Goal: Information Seeking & Learning: Learn about a topic

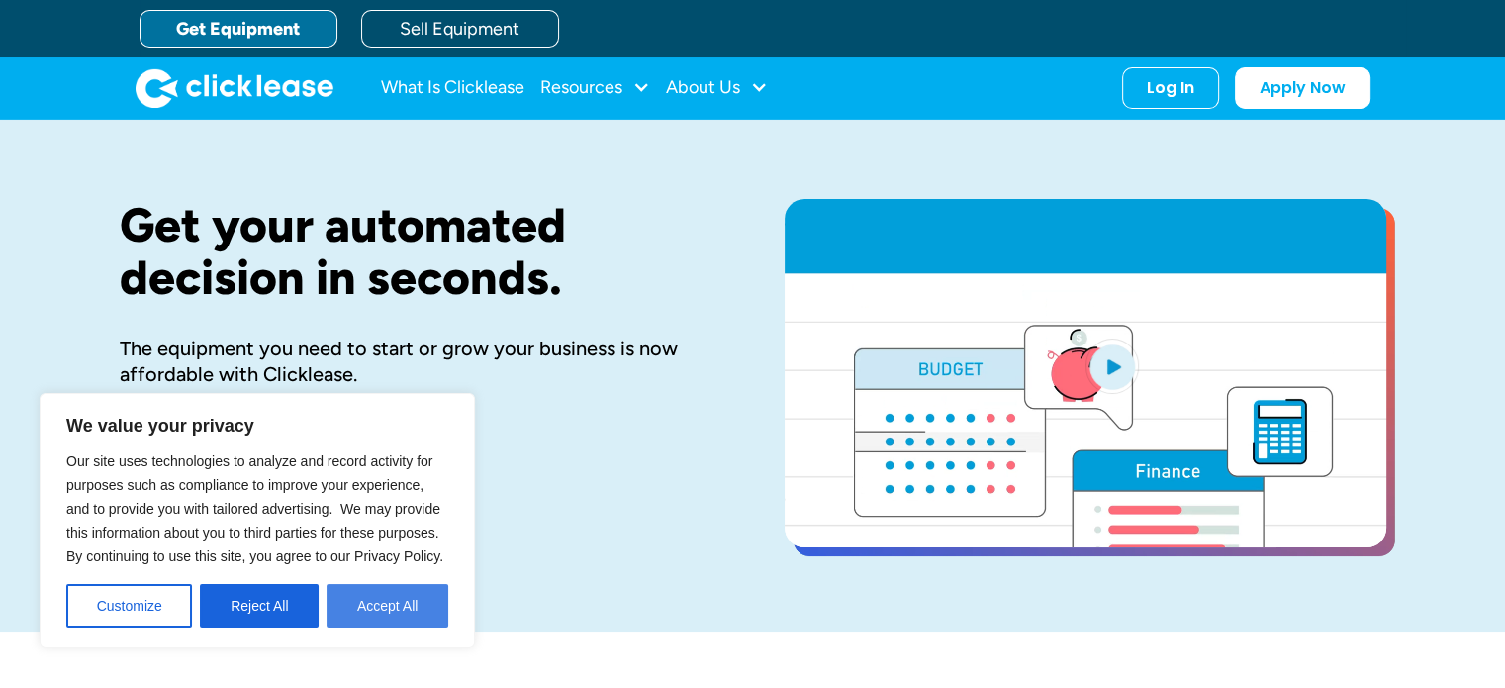
click at [377, 603] on button "Accept All" at bounding box center [388, 606] width 122 height 44
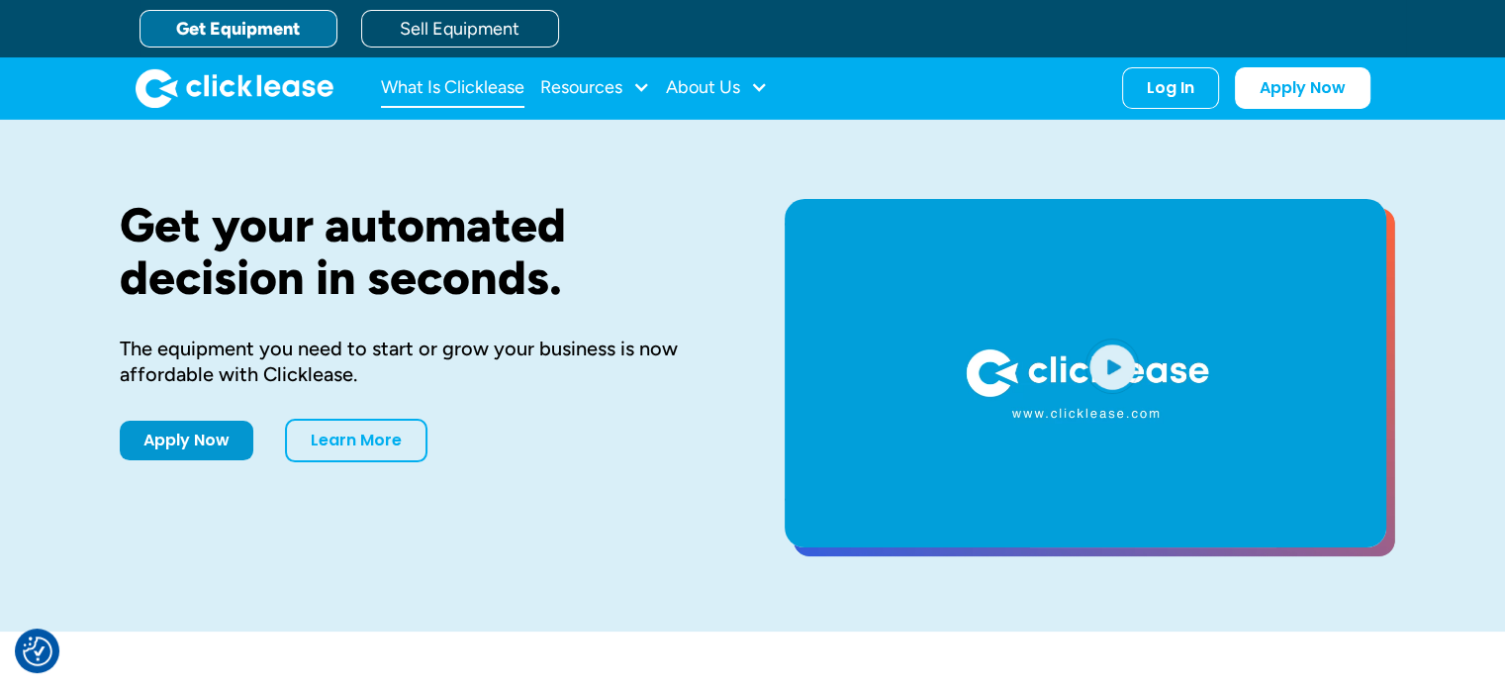
click at [467, 95] on link "What Is Clicklease" at bounding box center [452, 88] width 143 height 40
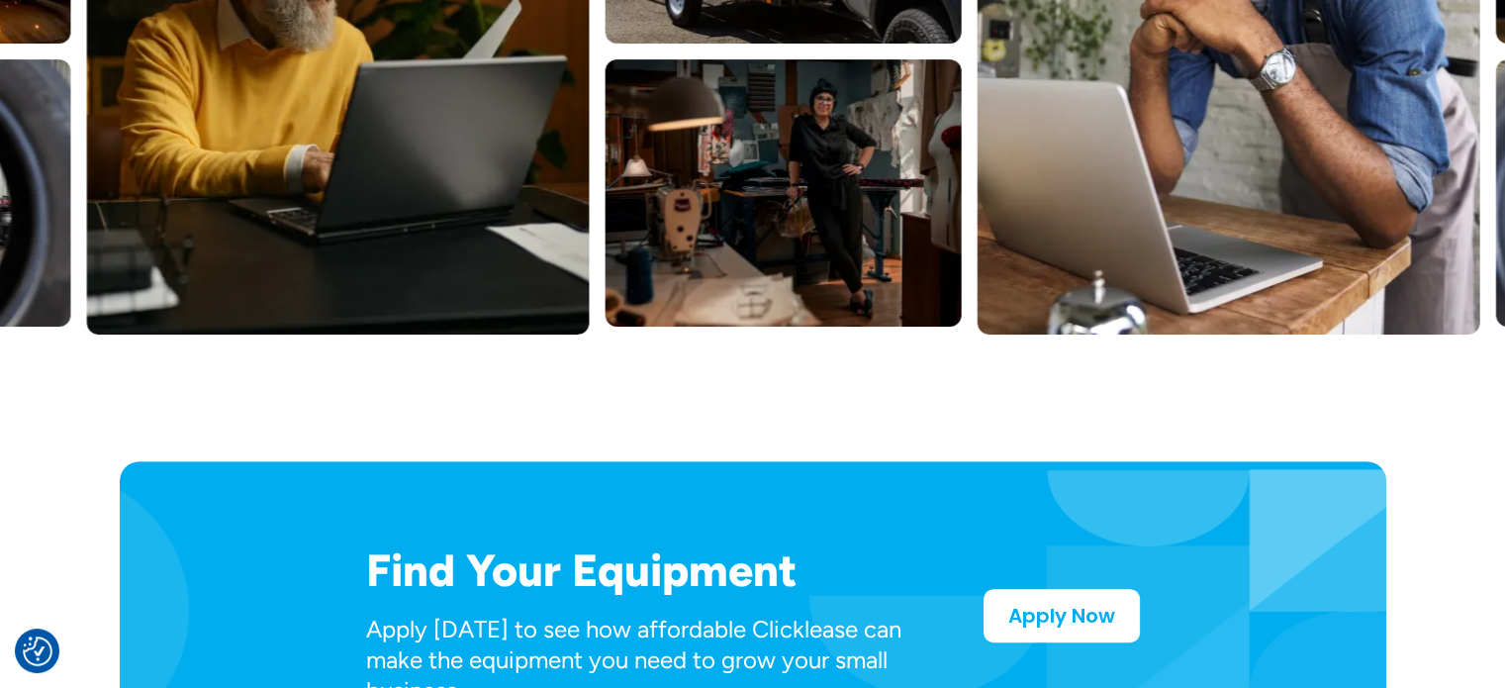
scroll to position [891, 0]
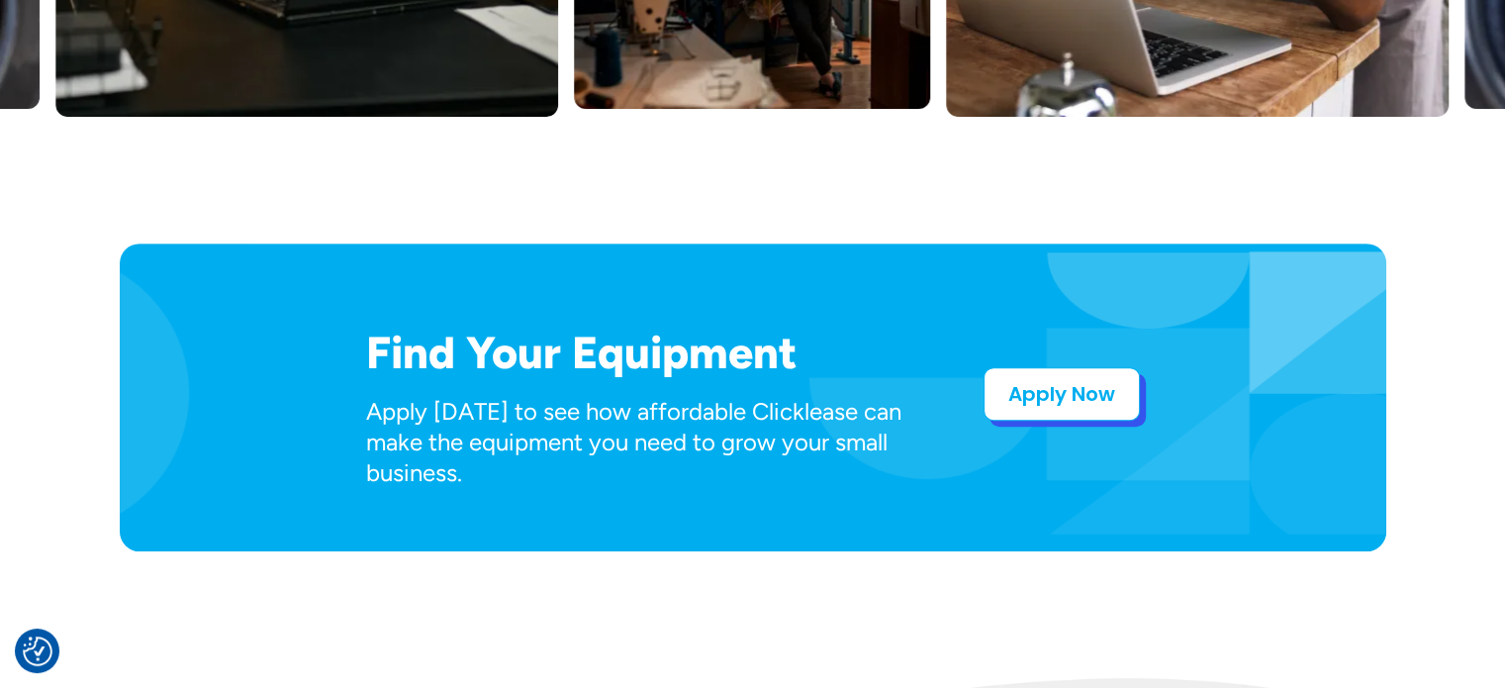
click at [1033, 394] on link "Apply Now" at bounding box center [1062, 393] width 156 height 53
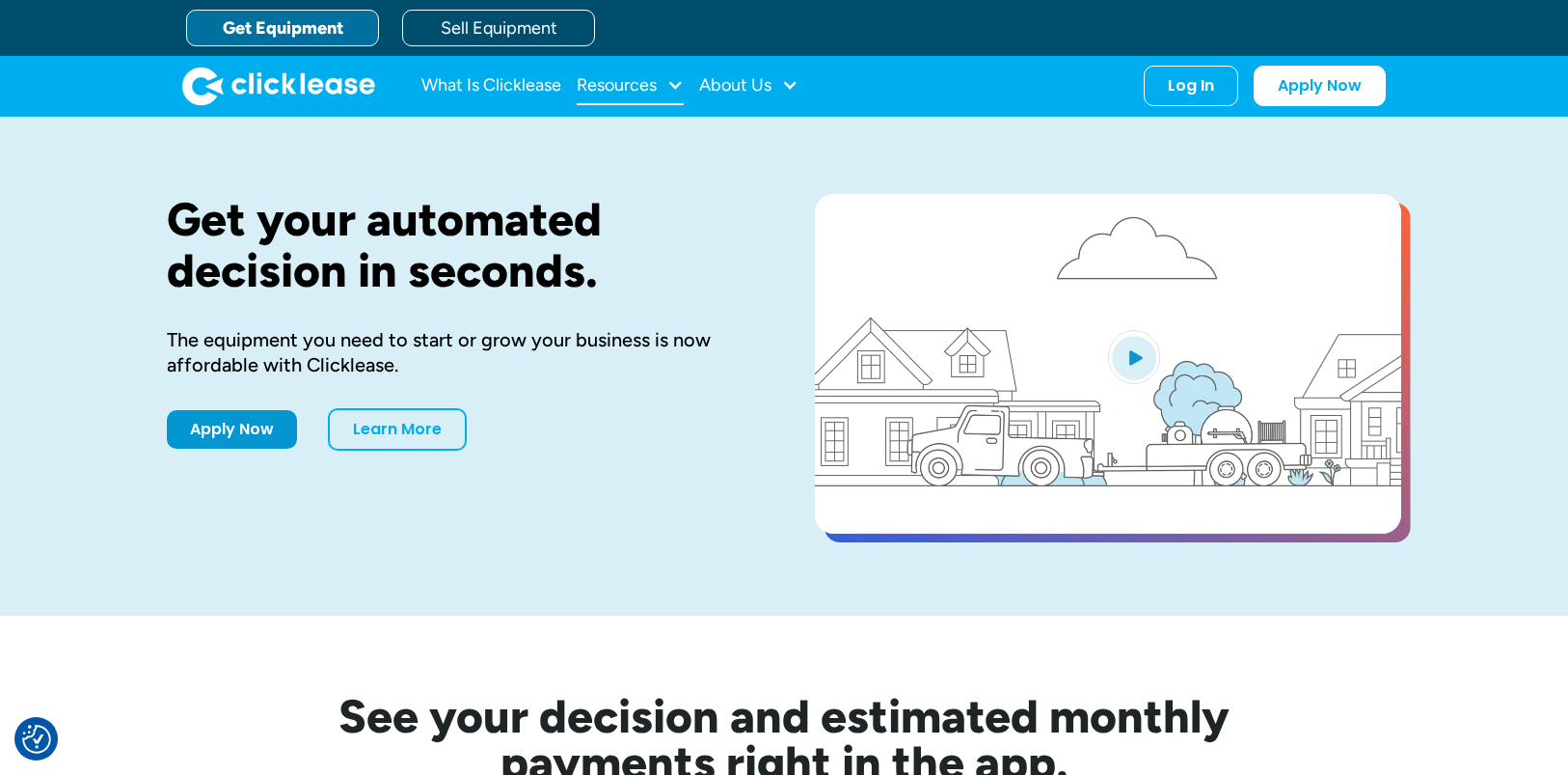
click at [637, 85] on div "Resources" at bounding box center [617, 85] width 80 height 0
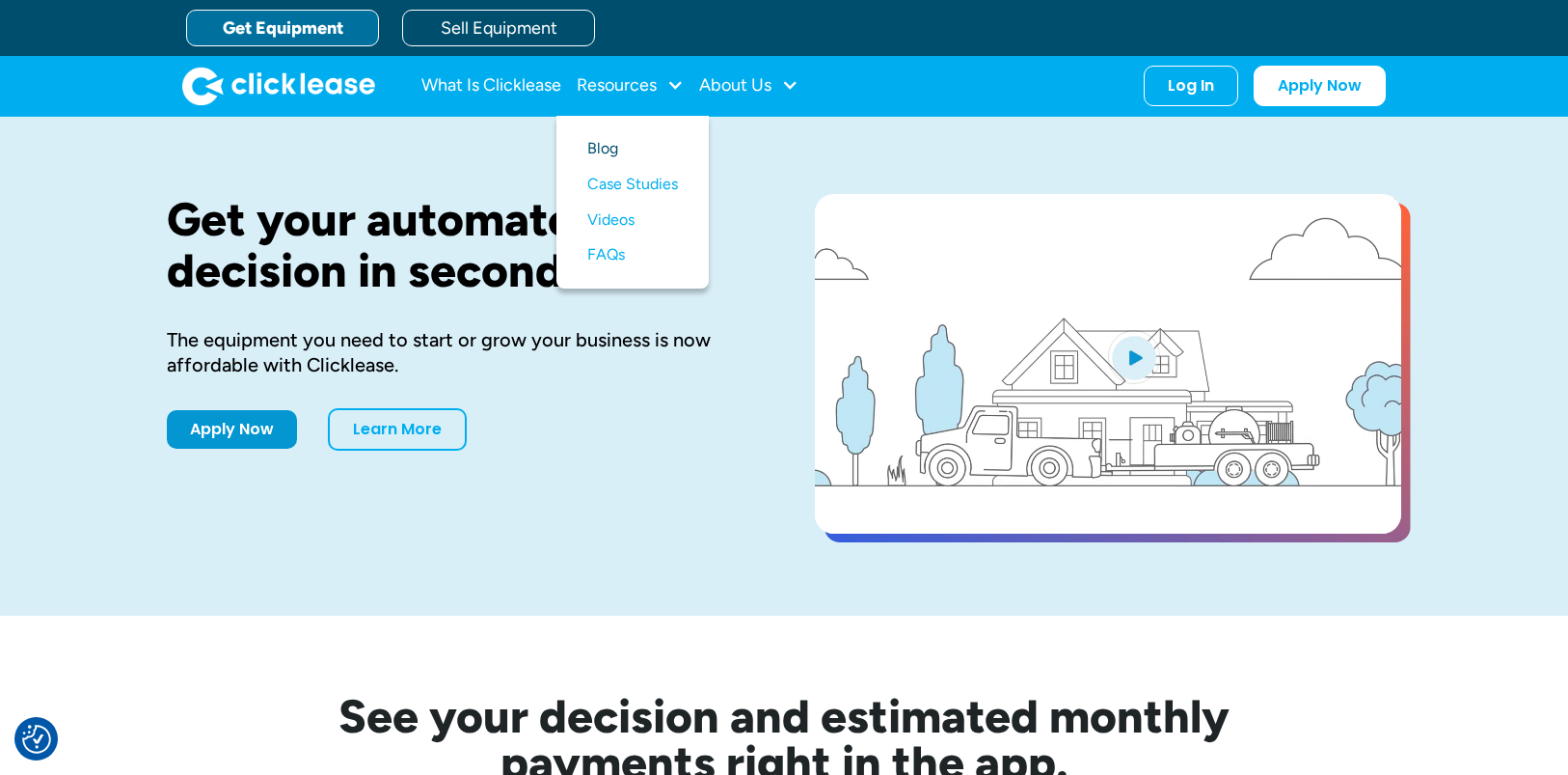
click at [611, 151] on link "Blog" at bounding box center [632, 149] width 91 height 36
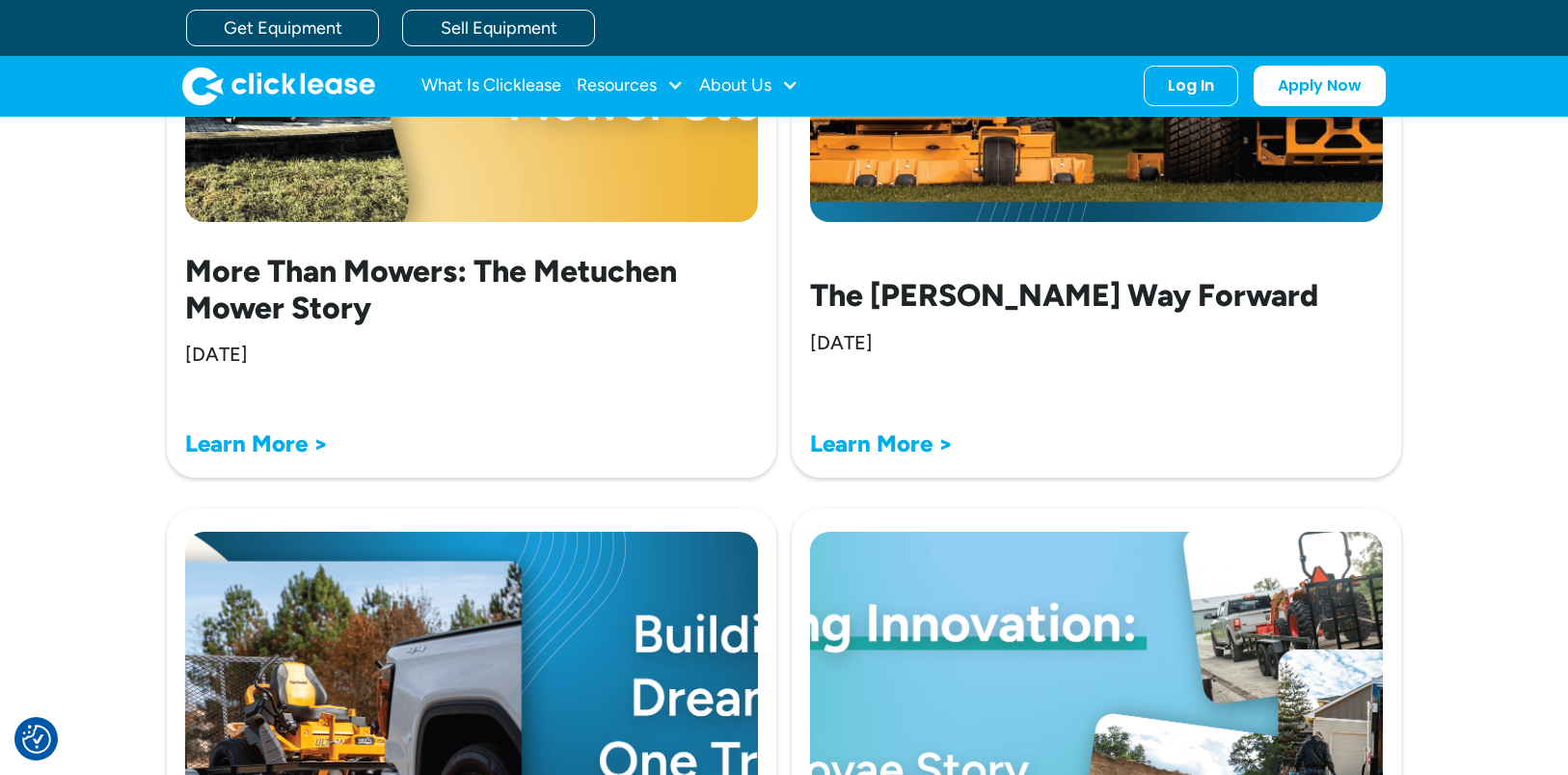
scroll to position [869, 0]
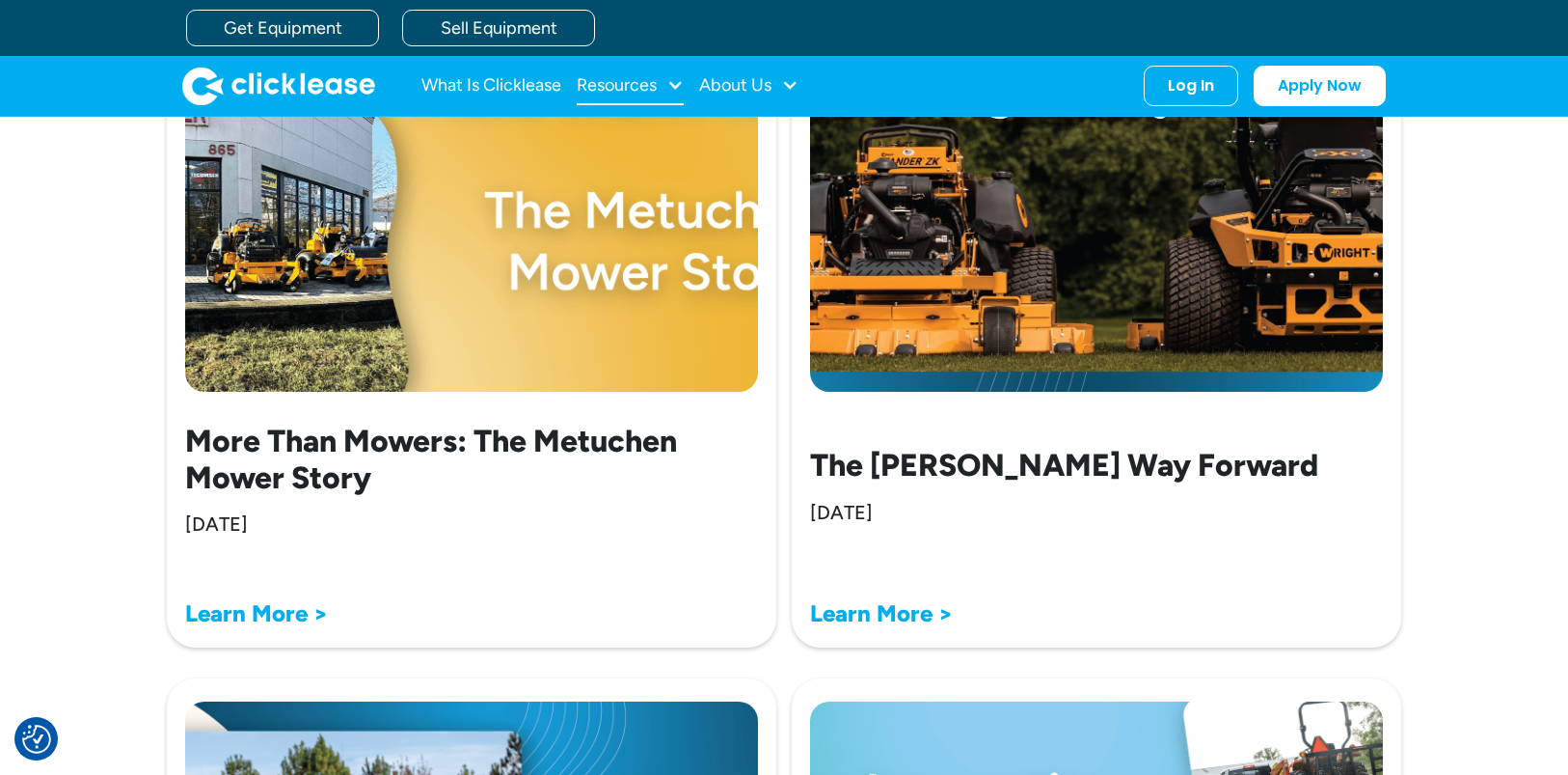
click at [628, 85] on div "Resources" at bounding box center [617, 85] width 80 height 0
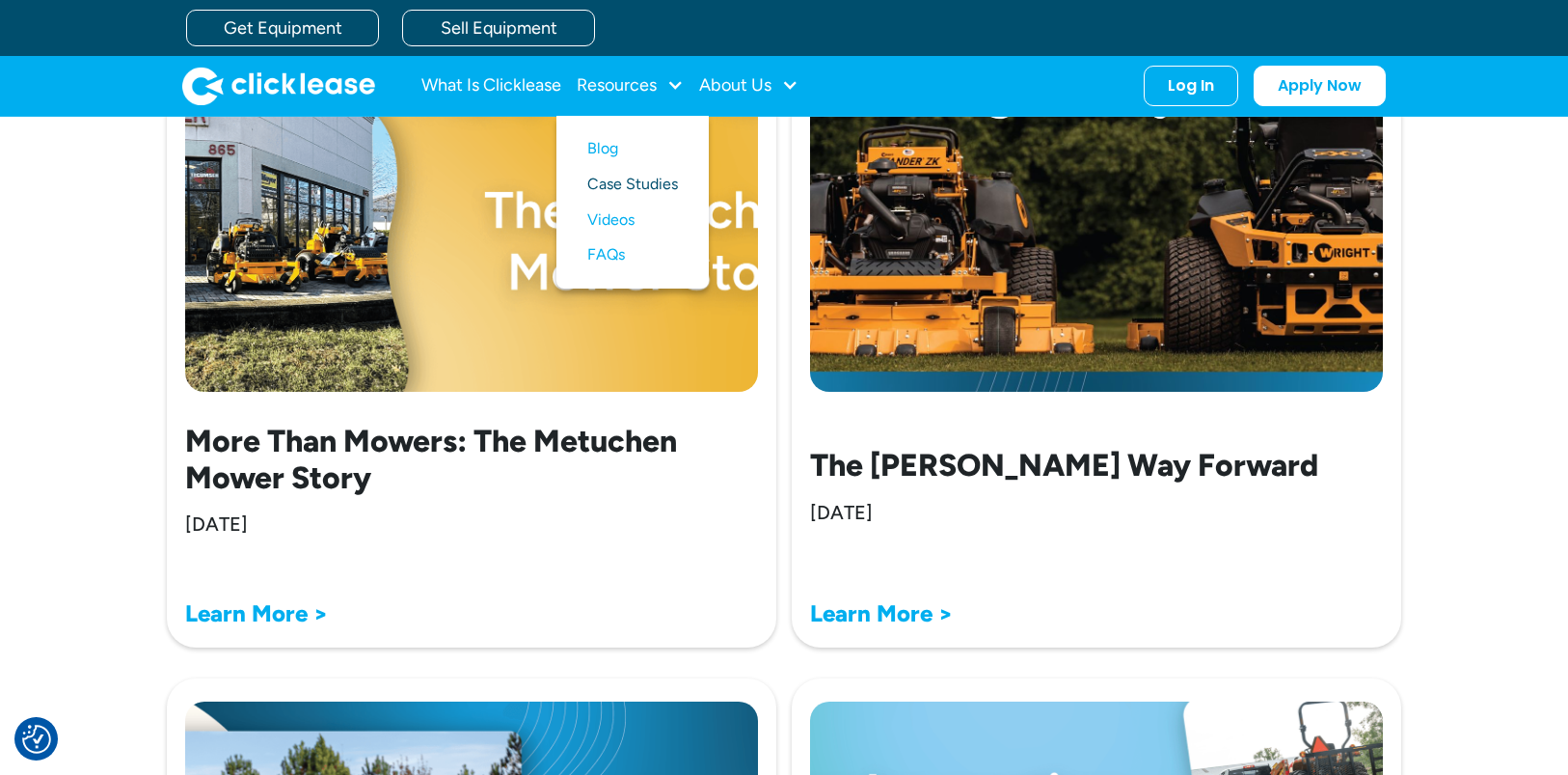
click at [623, 191] on link "Case Studies" at bounding box center [632, 184] width 91 height 36
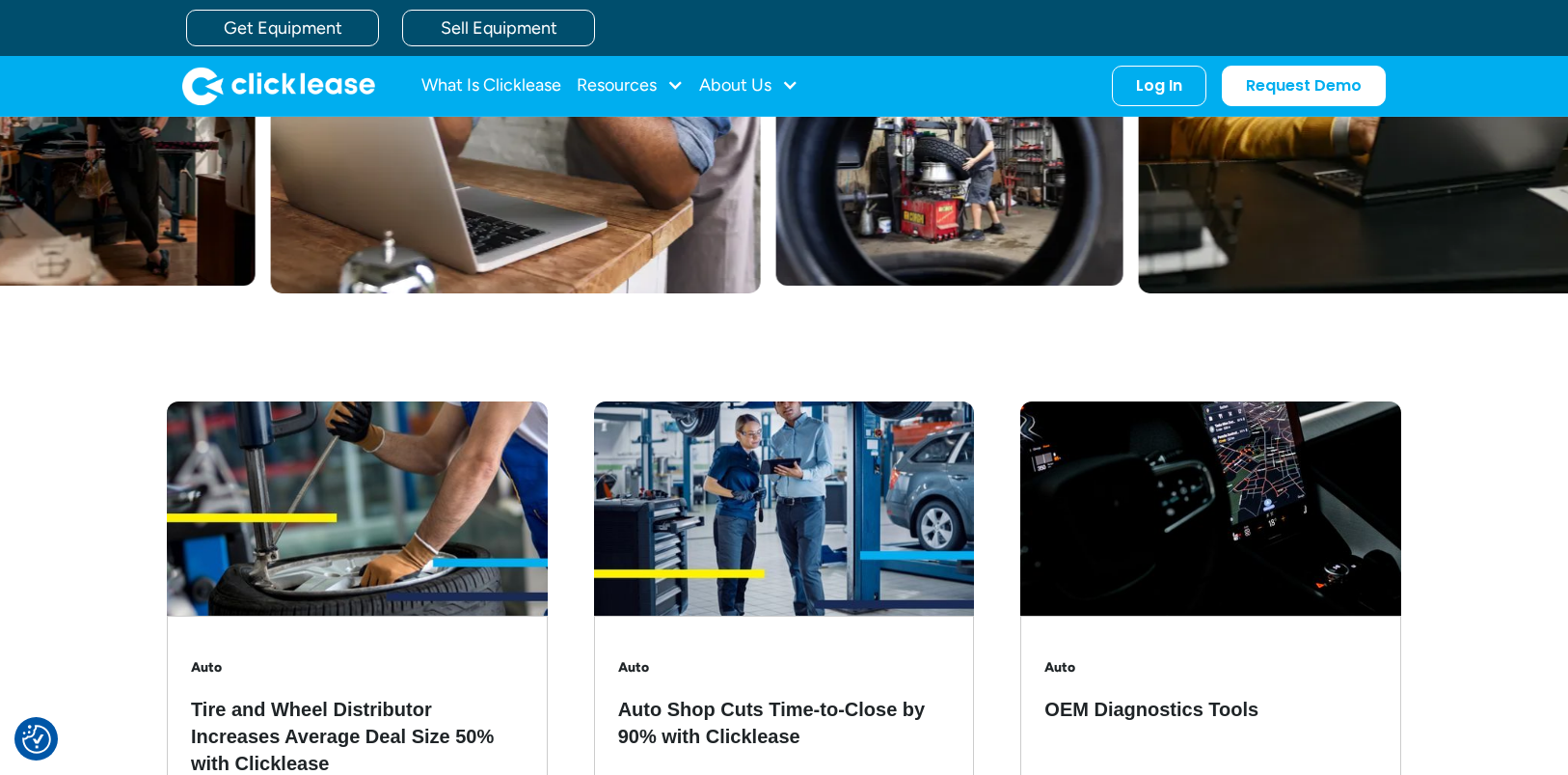
scroll to position [965, 0]
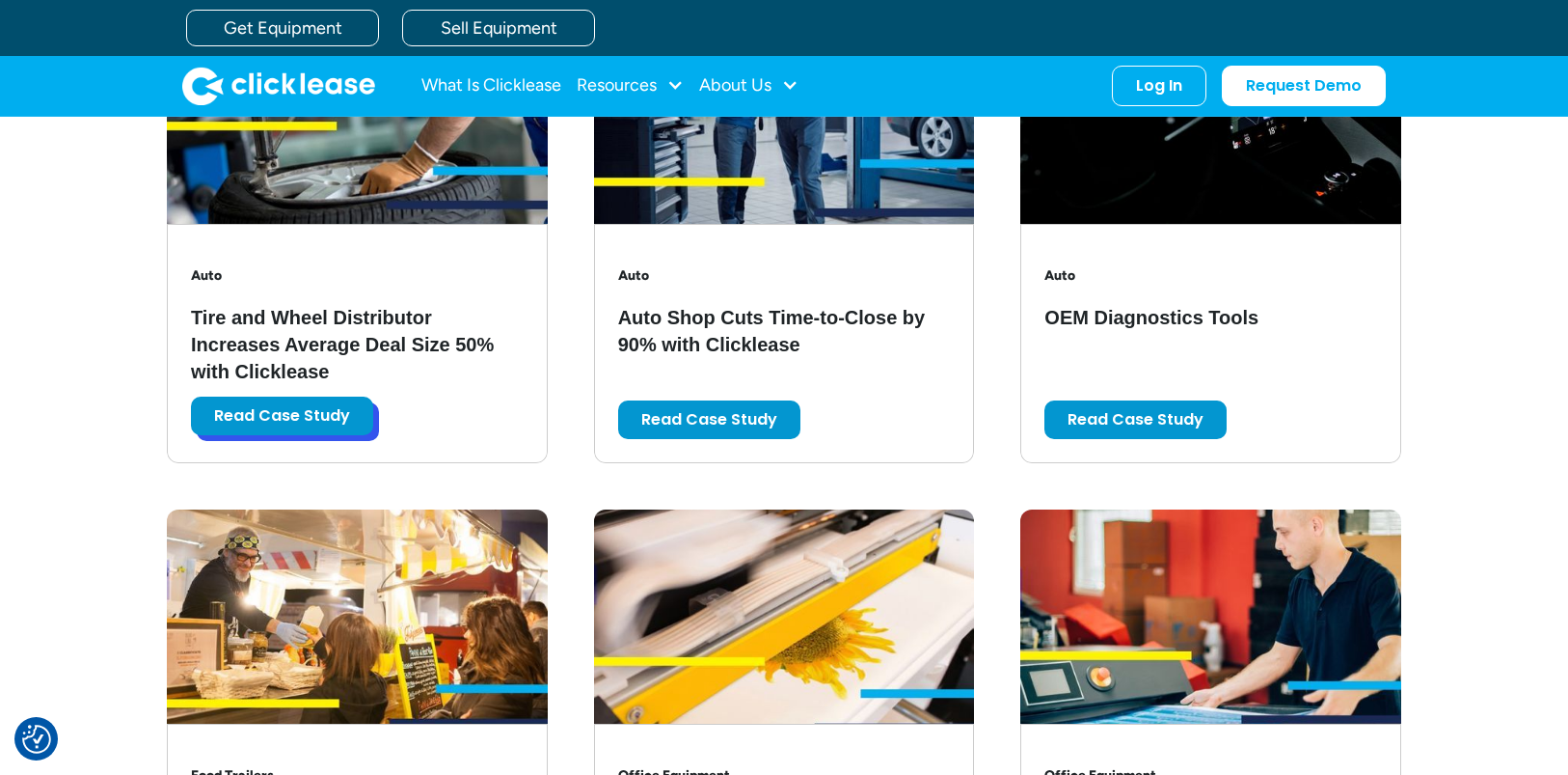
click at [350, 424] on link "Read Case Study" at bounding box center [282, 416] width 182 height 39
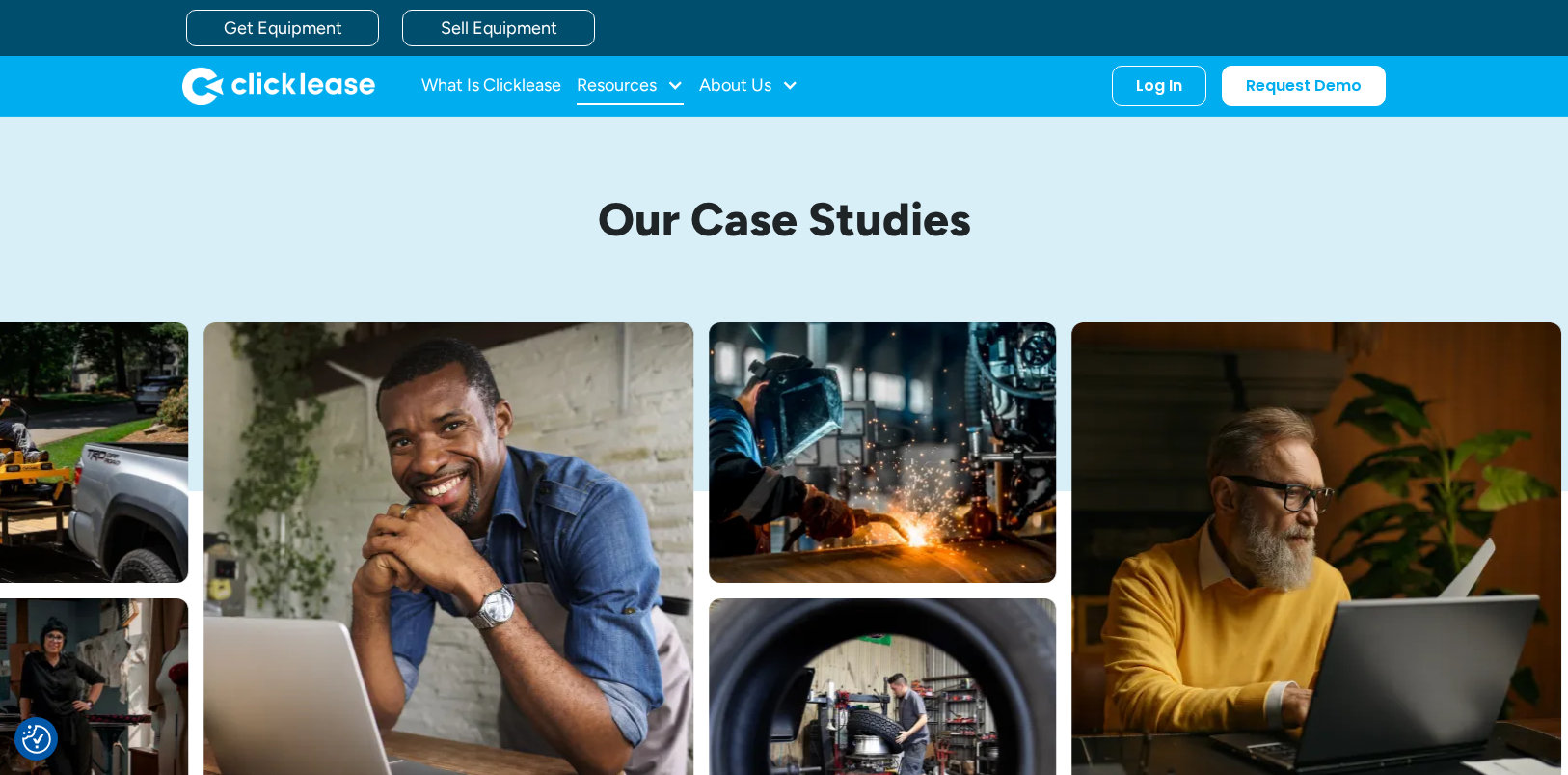
click at [657, 85] on div "Resources" at bounding box center [617, 85] width 80 height 0
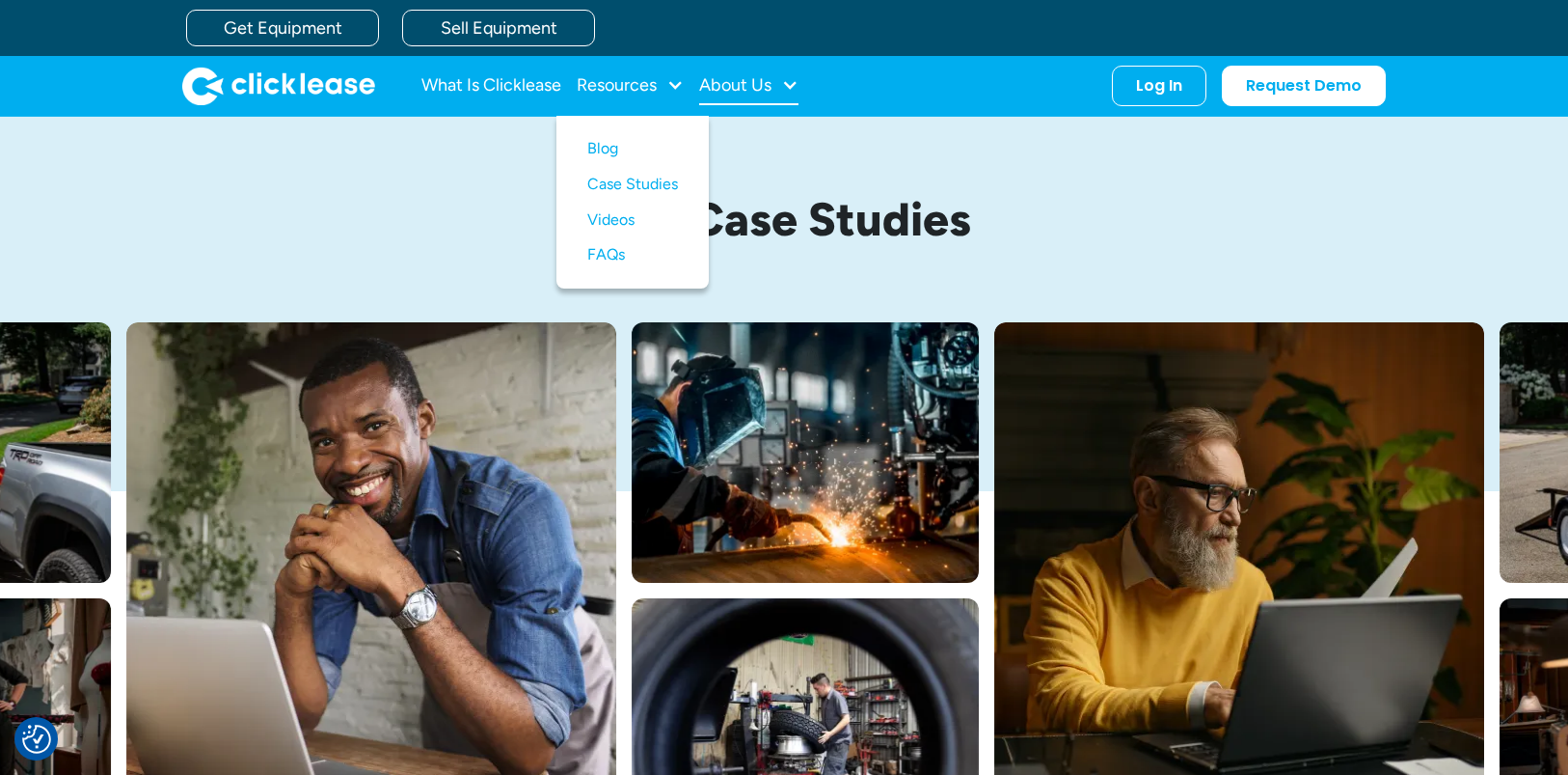
click at [731, 85] on div "About Us" at bounding box center [735, 85] width 72 height 0
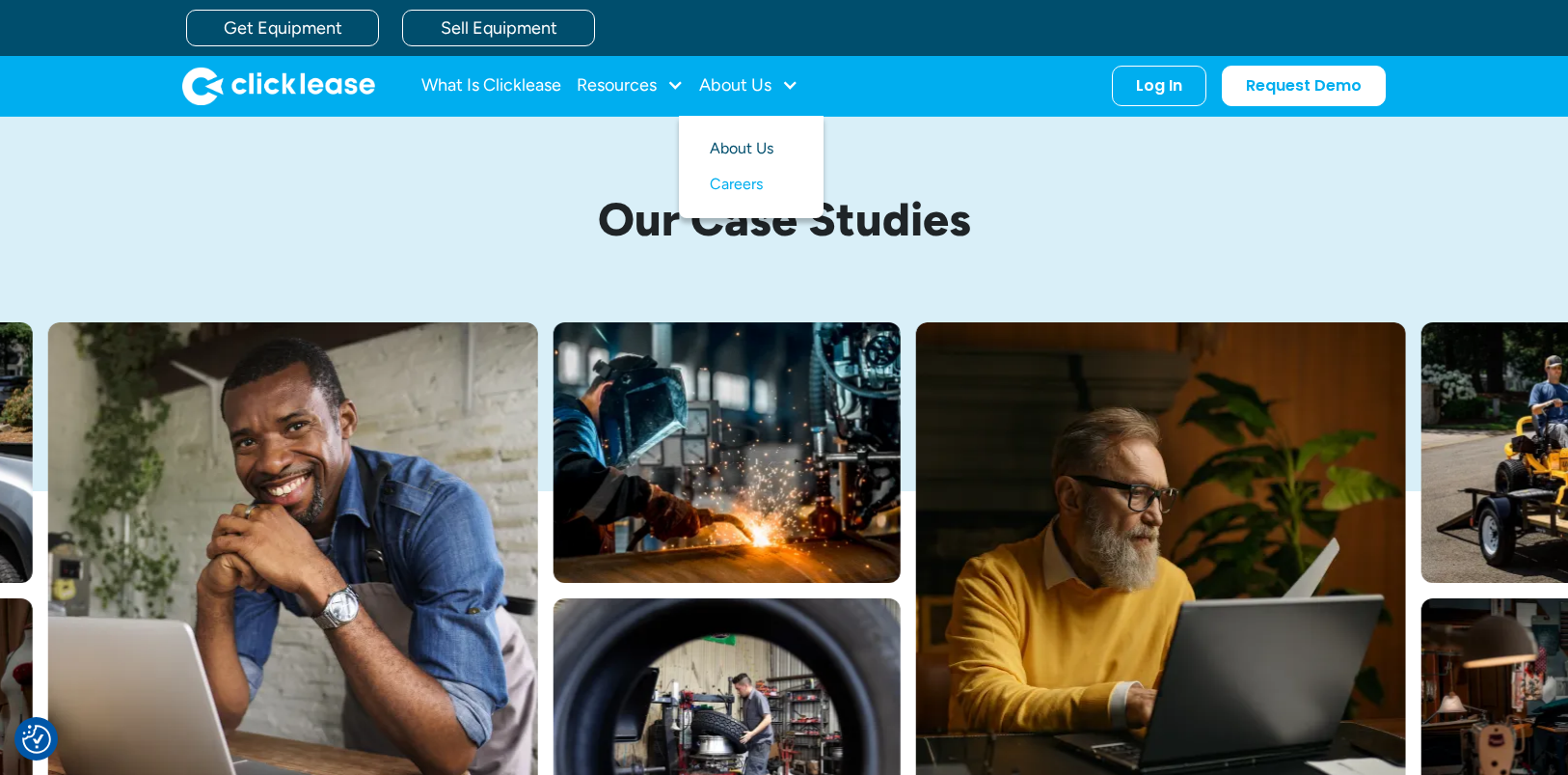
click at [741, 158] on link "About Us" at bounding box center [750, 149] width 83 height 36
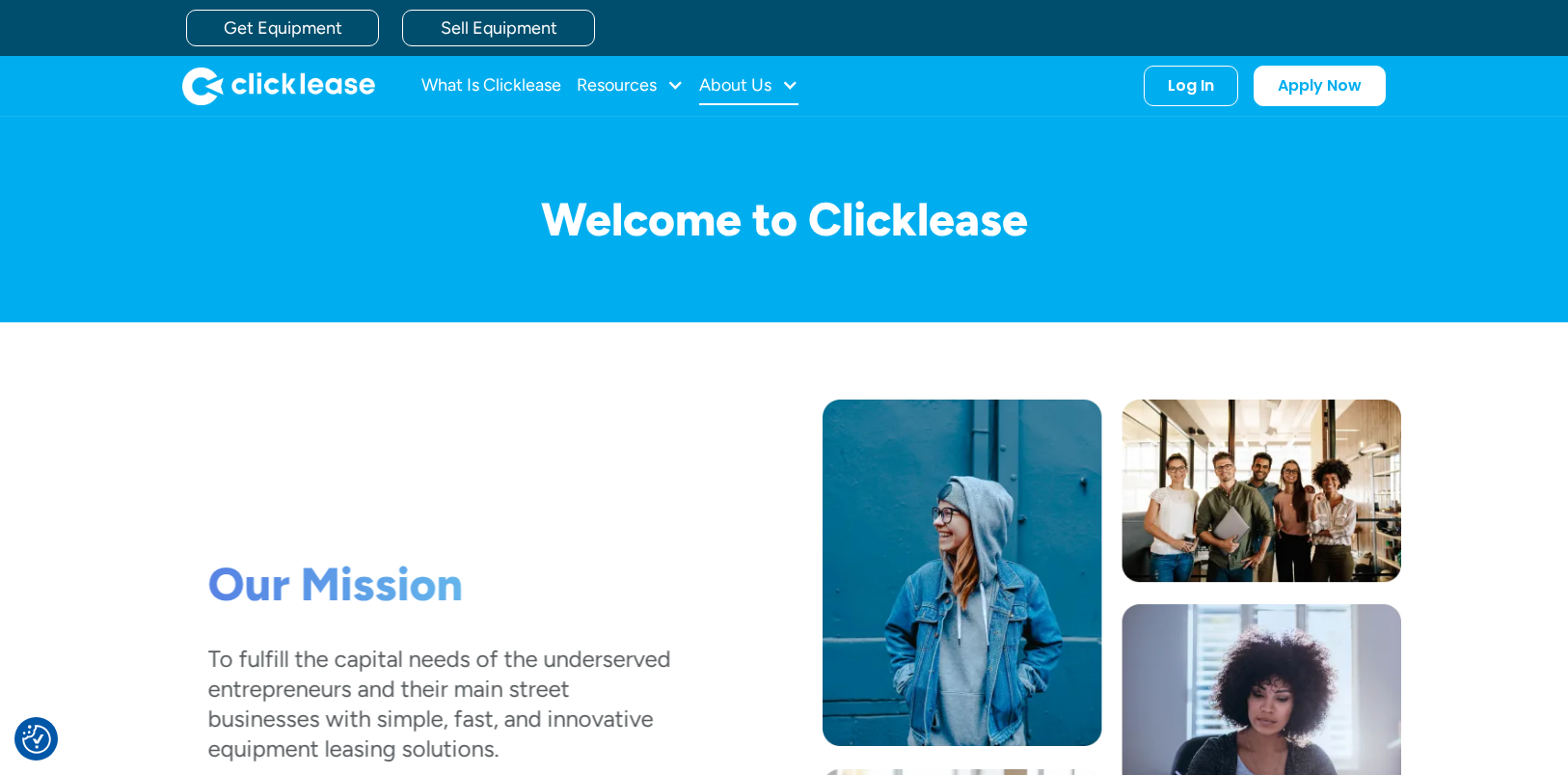
click at [743, 97] on div "About Us" at bounding box center [748, 86] width 99 height 39
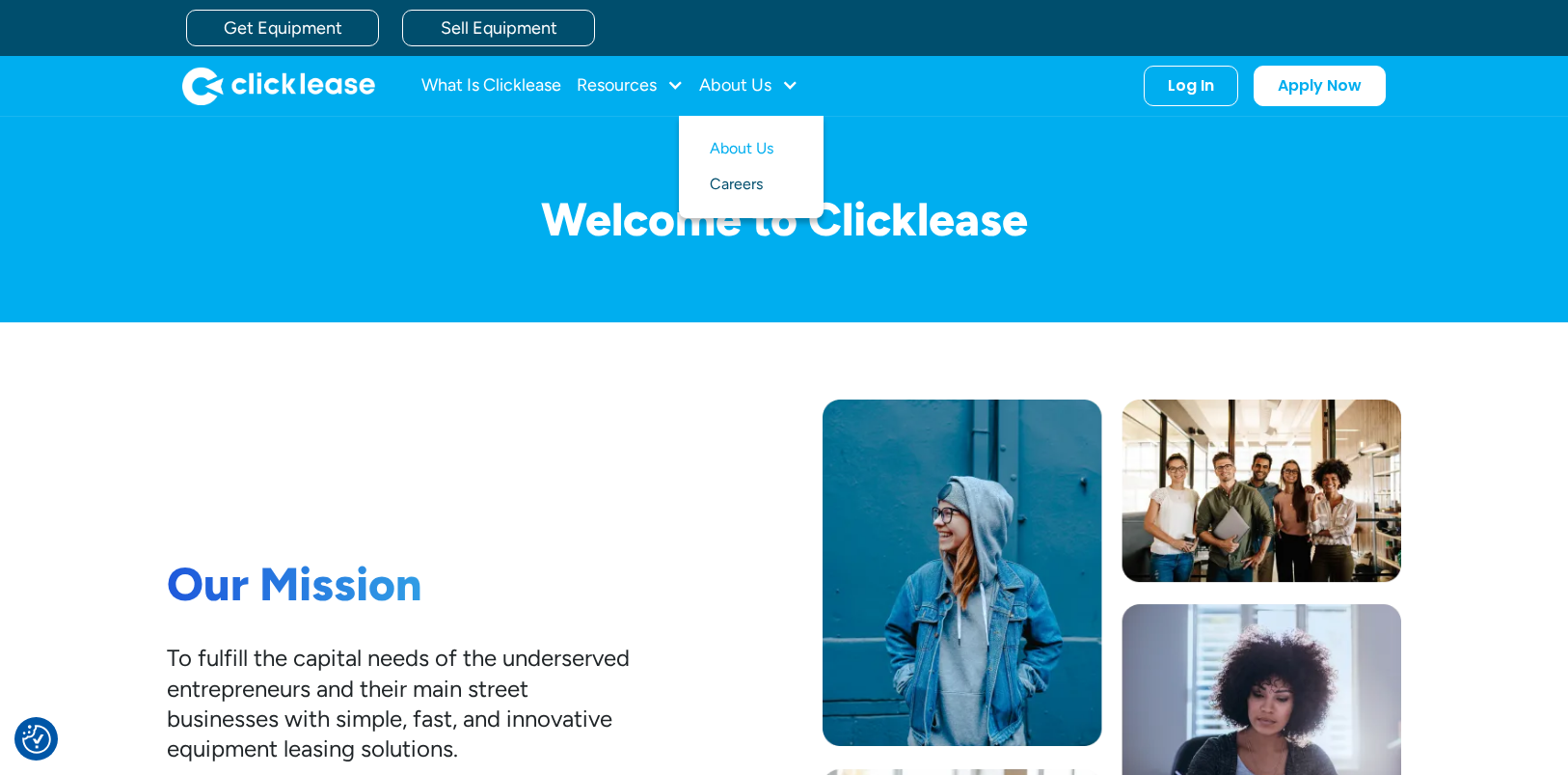
click at [751, 173] on link "Careers" at bounding box center [750, 184] width 83 height 36
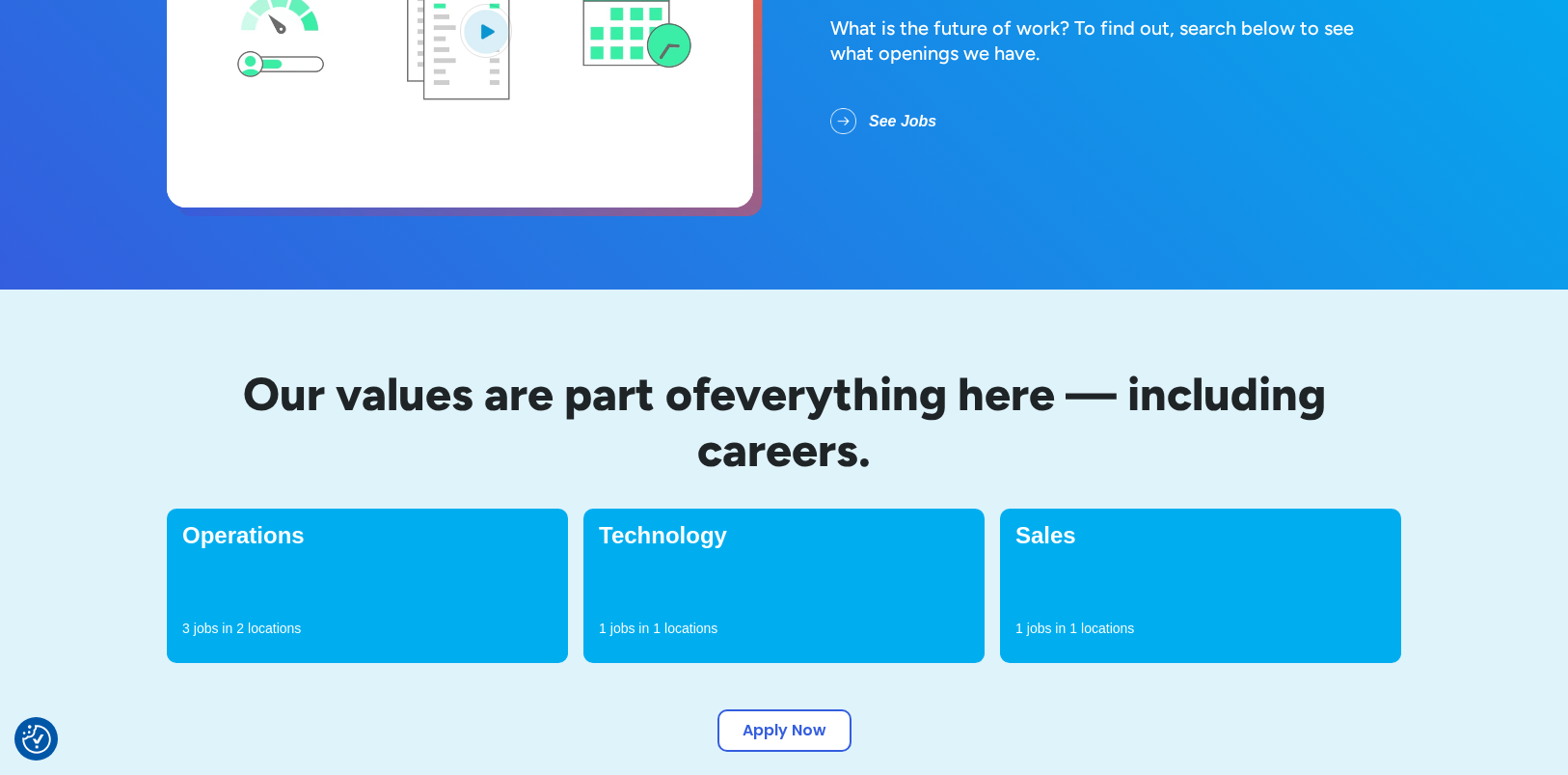
scroll to position [386, 0]
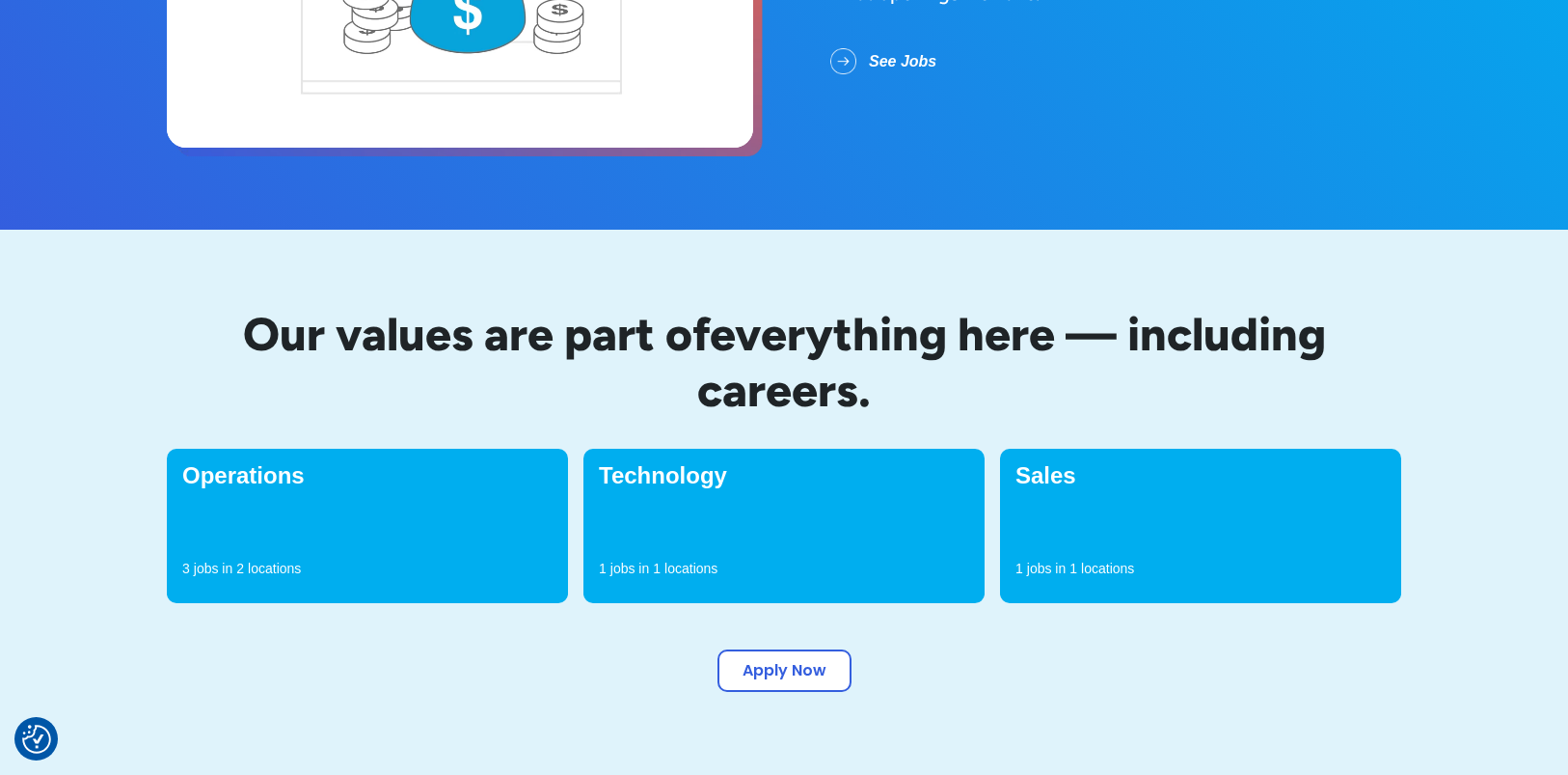
click at [724, 516] on div "Technology 1 jobs in 1 locations" at bounding box center [784, 525] width 402 height 154
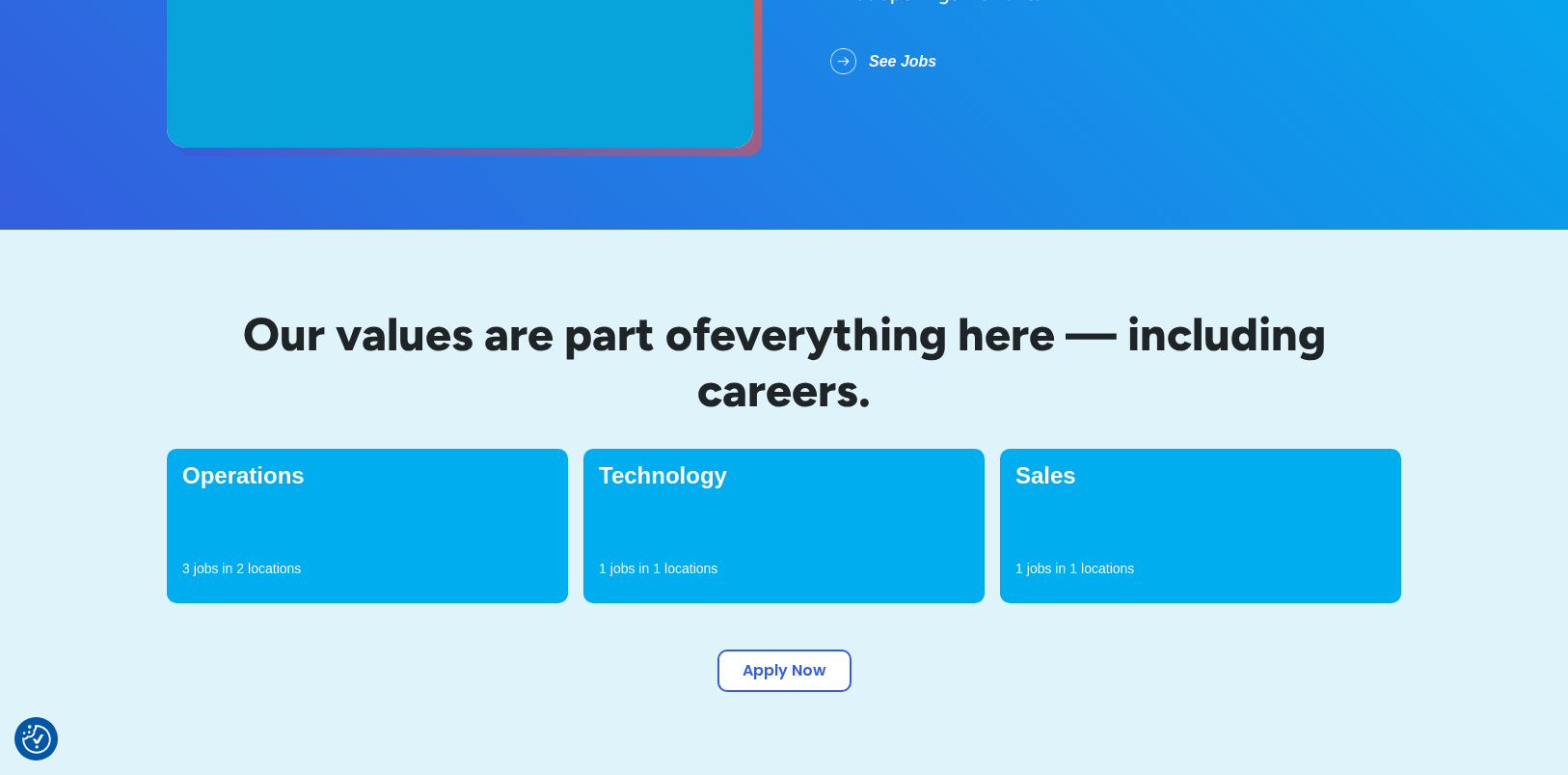
click at [706, 472] on h4 "Technology" at bounding box center [784, 476] width 370 height 23
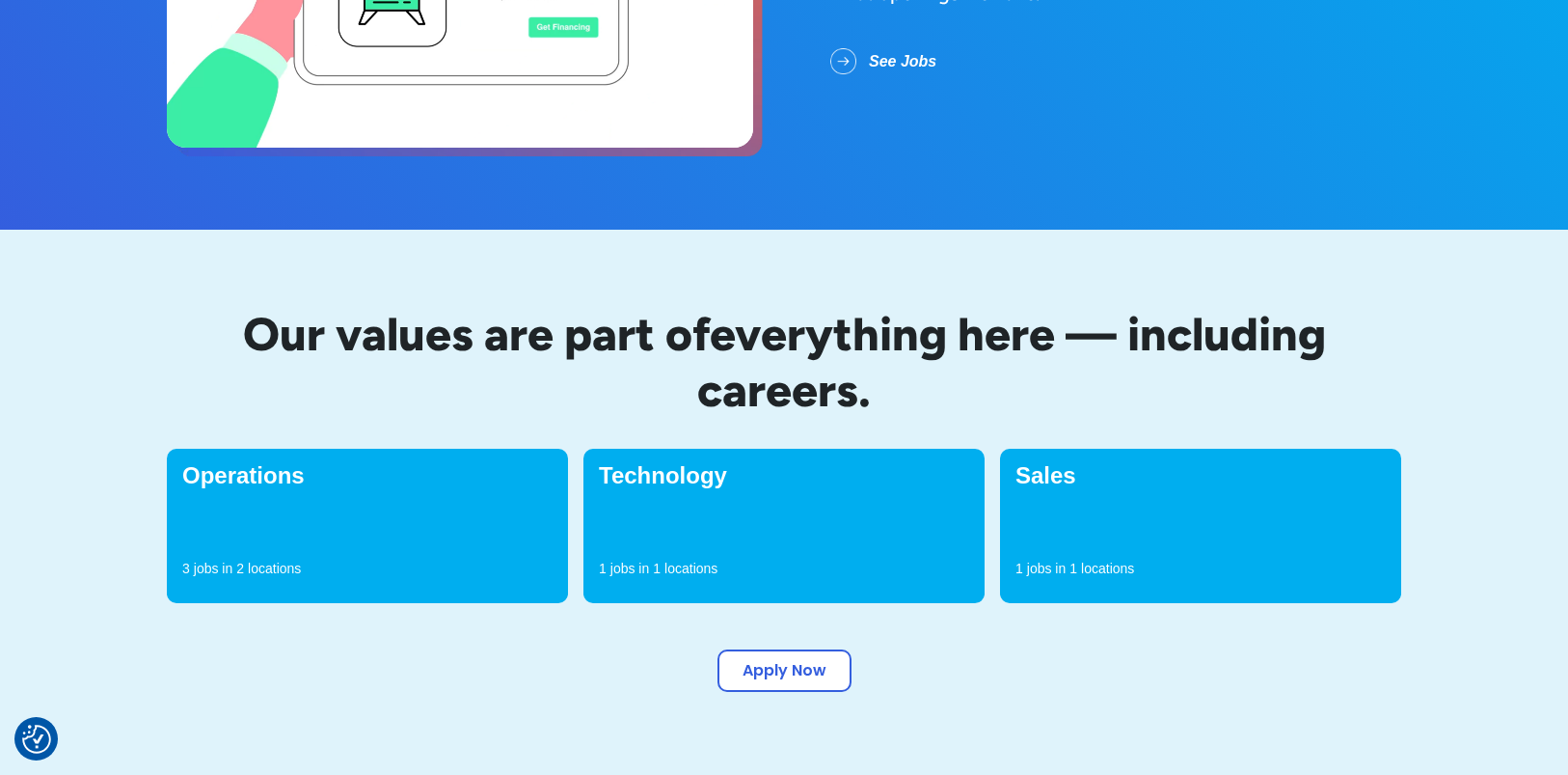
click at [634, 570] on p "jobs in" at bounding box center [630, 568] width 39 height 19
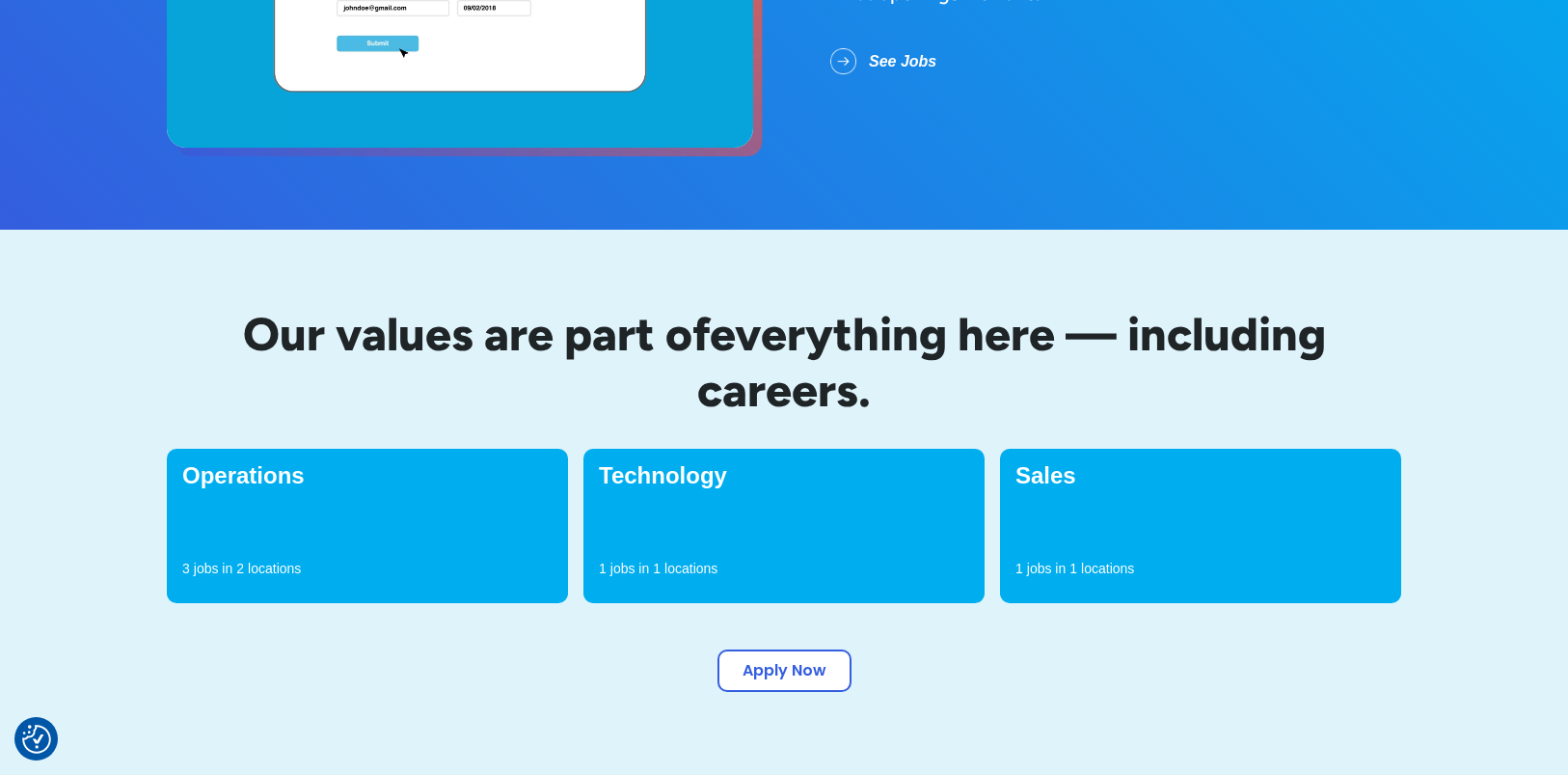
click at [243, 529] on div "Operations 3 jobs in 2 locations" at bounding box center [367, 525] width 402 height 154
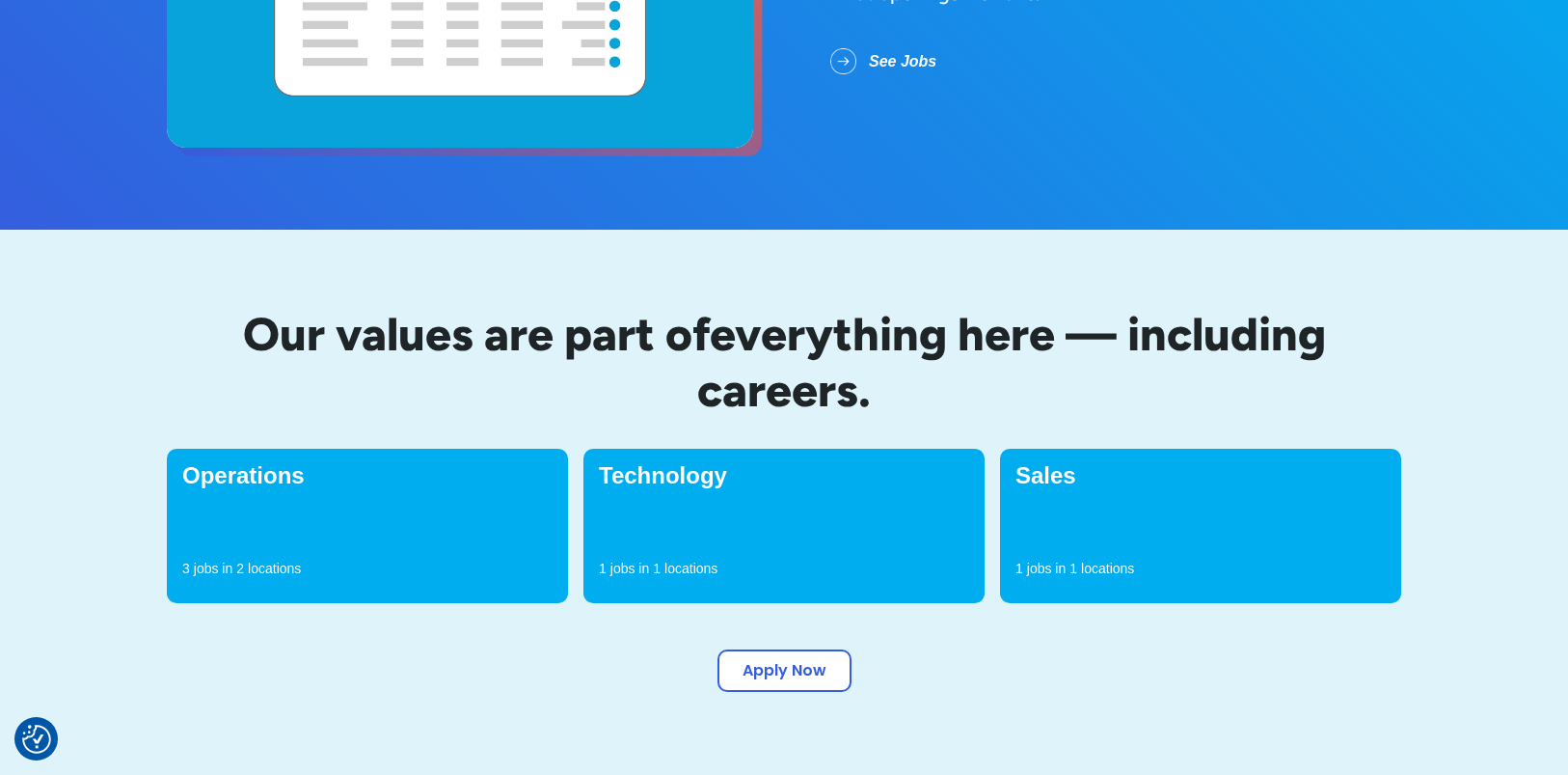
click at [242, 554] on div "Operations 3 jobs in 2 locations" at bounding box center [367, 525] width 402 height 154
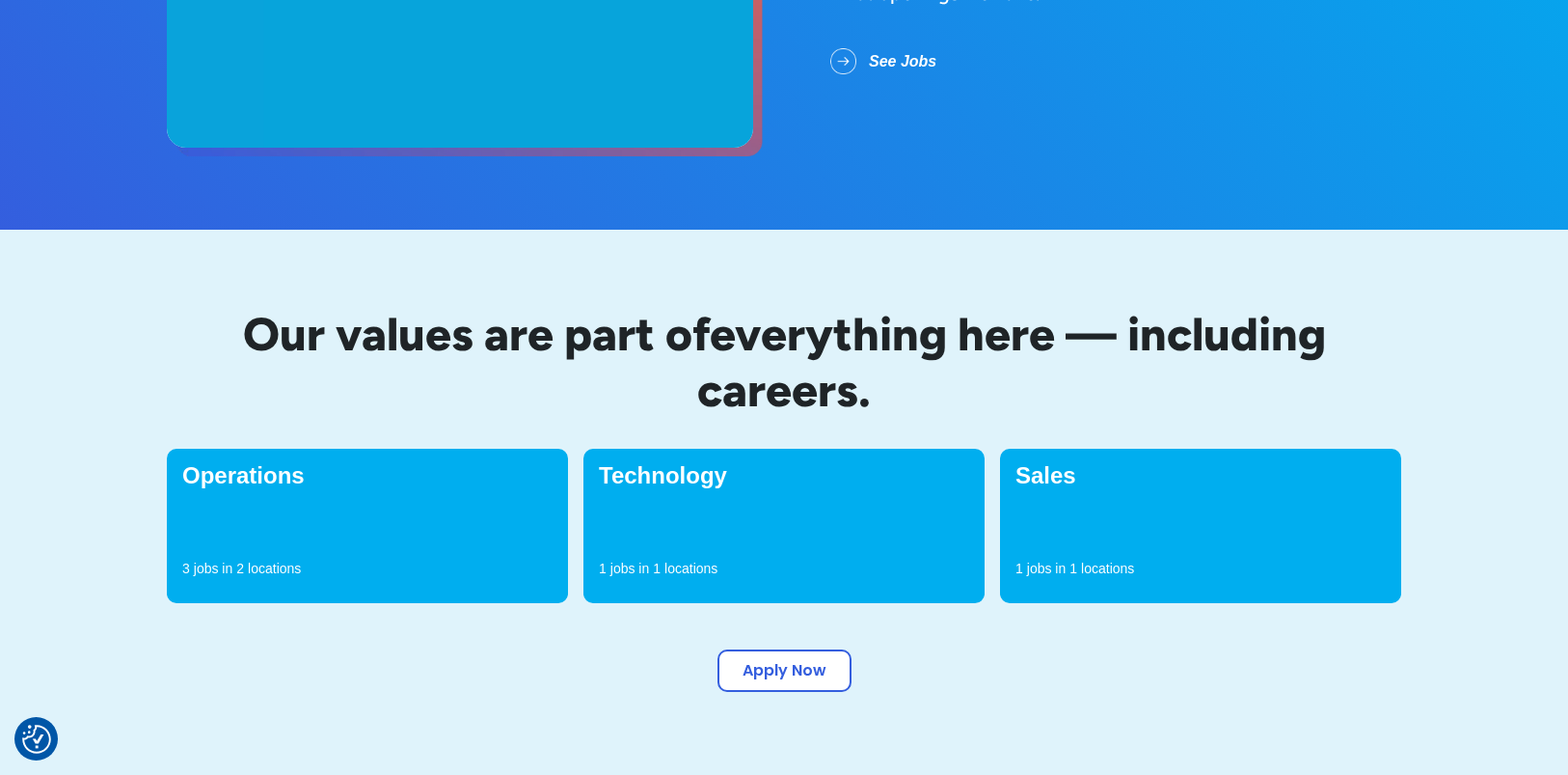
click at [241, 566] on p "2" at bounding box center [240, 568] width 8 height 19
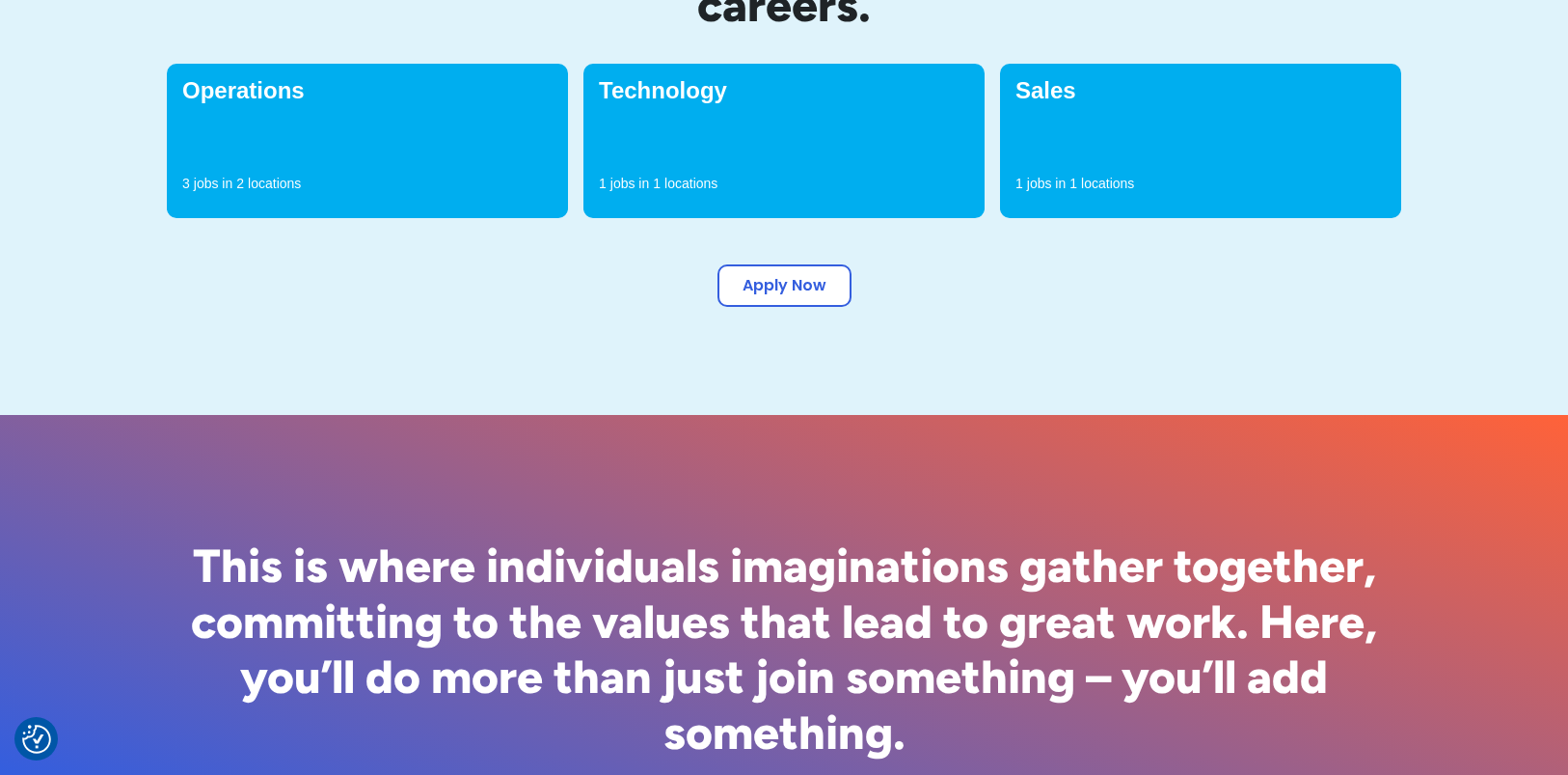
scroll to position [772, 0]
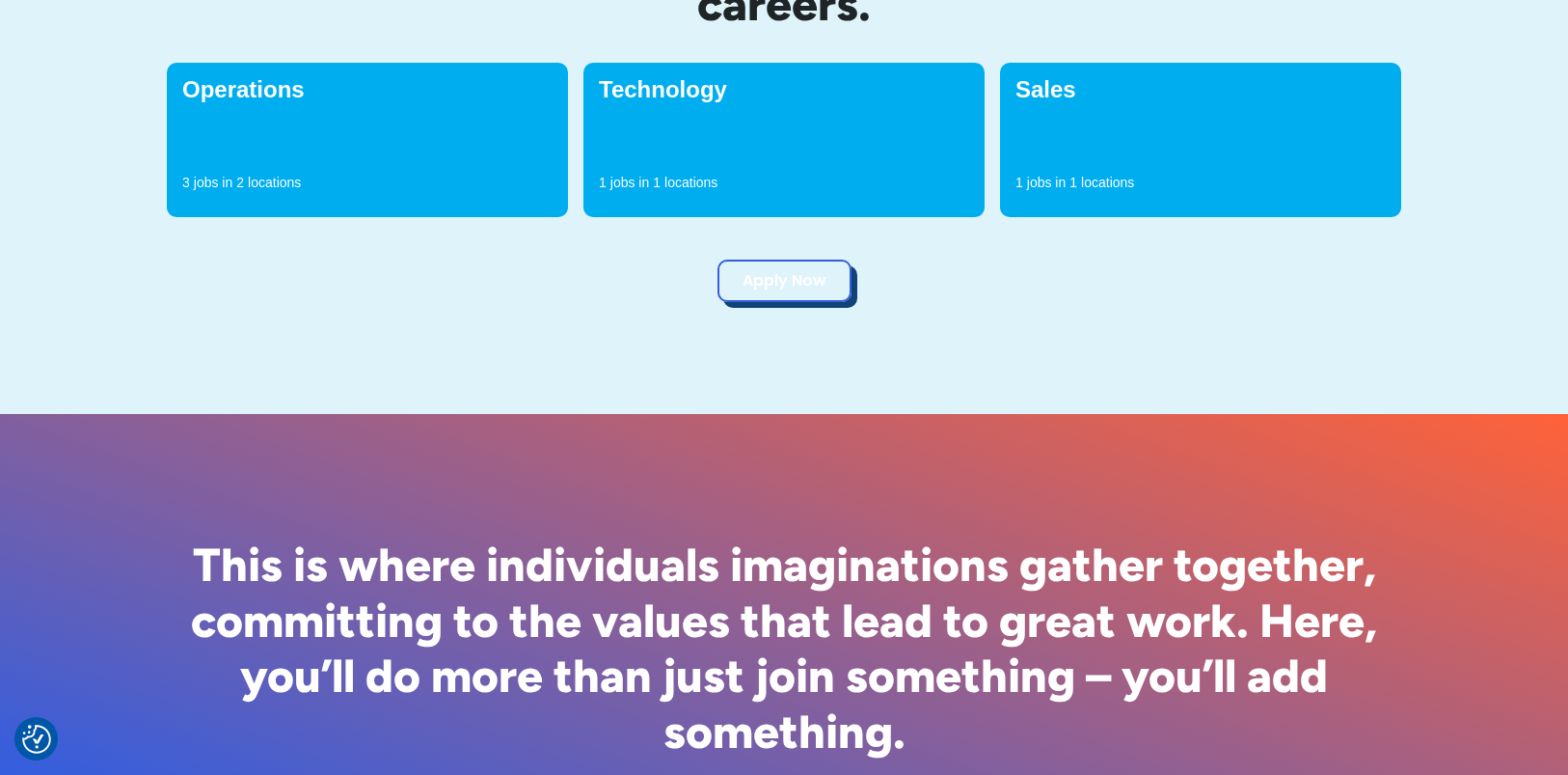
click at [767, 278] on link "Apply Now" at bounding box center [784, 281] width 134 height 43
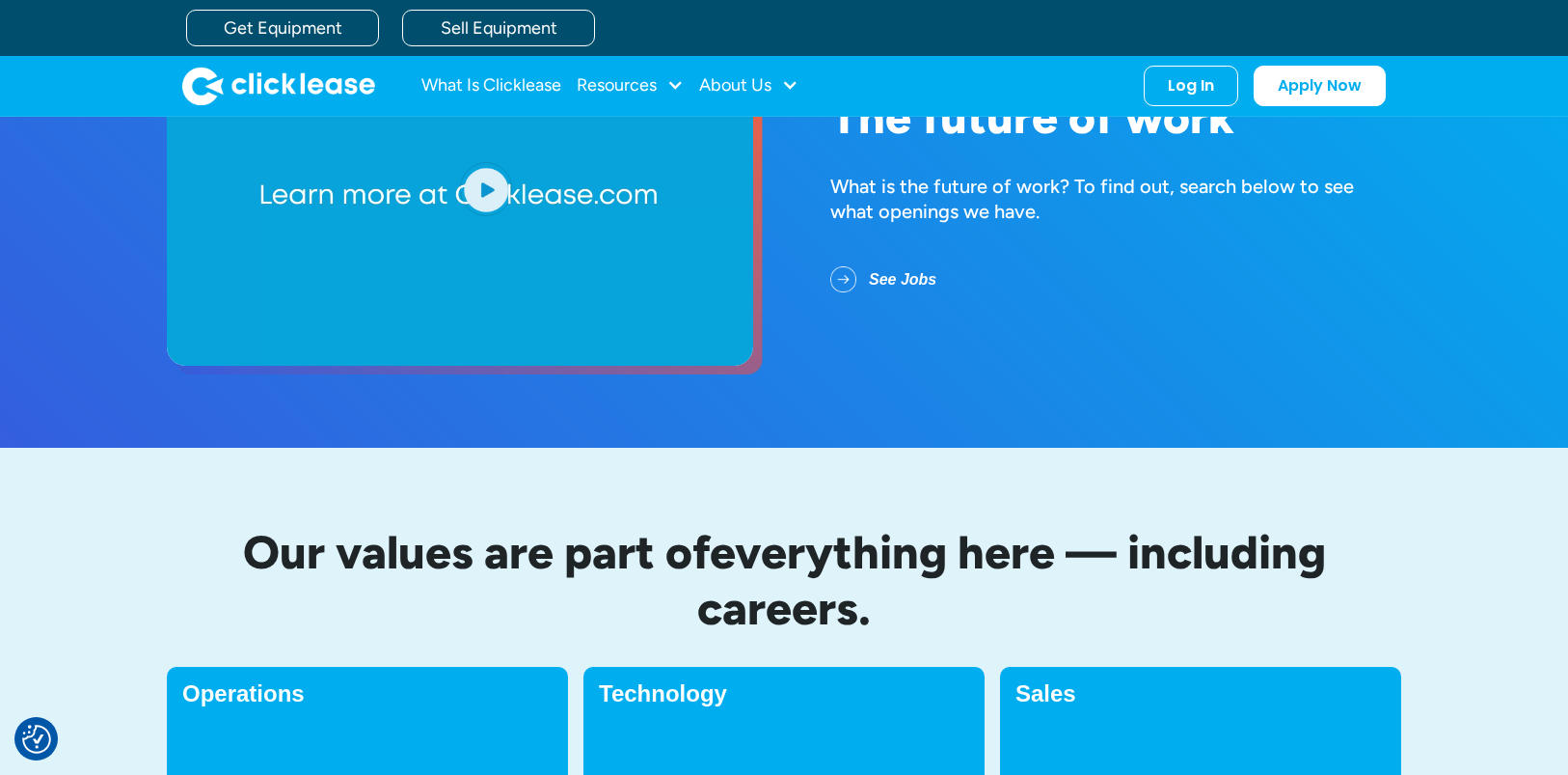
scroll to position [0, 0]
